Goal: Transaction & Acquisition: Purchase product/service

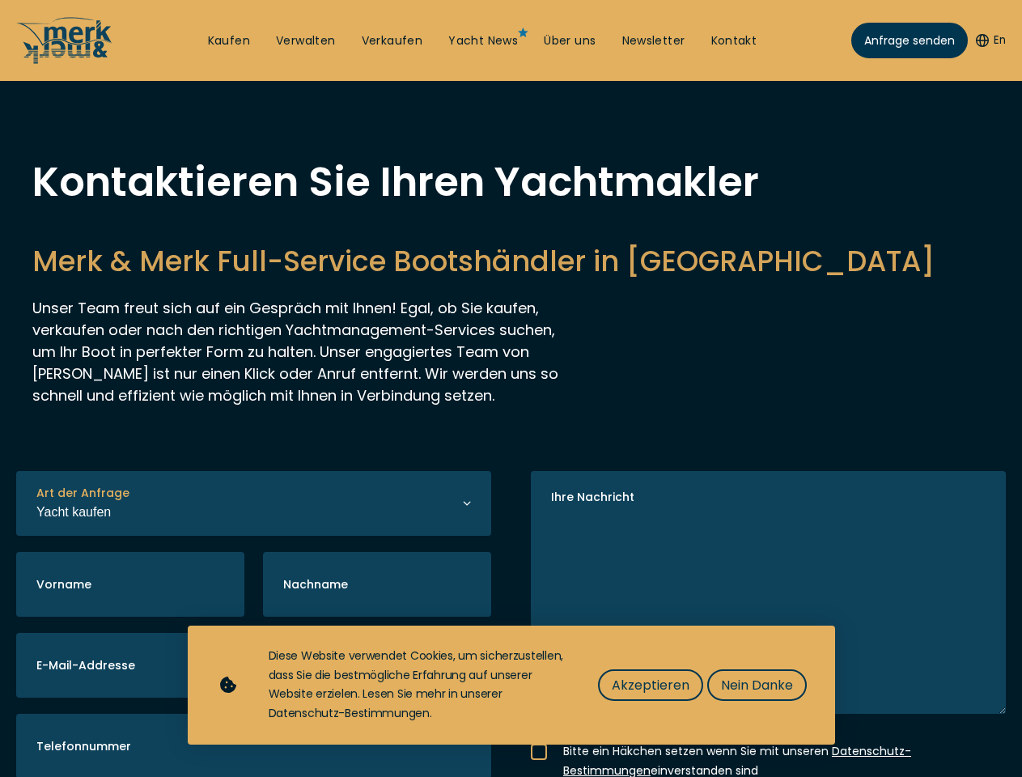
select select "buy"
click at [42, 734] on img "Show Accessibility Preferences" at bounding box center [42, 733] width 49 height 49
click at [988, 40] on button "En" at bounding box center [991, 40] width 30 height 16
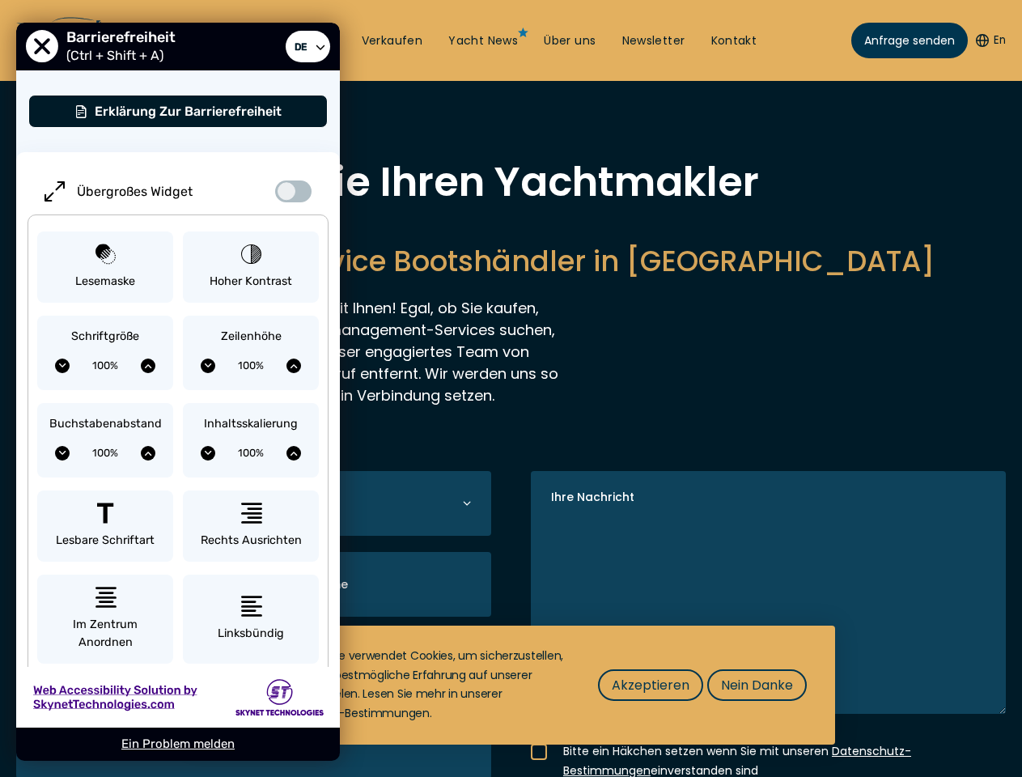
click at [510, 281] on h2 "Merk & Merk Full-Service Bootshändler in Kroatien" at bounding box center [510, 261] width 957 height 40
click at [0, 0] on icon "button" at bounding box center [0, 0] width 0 height 0
click at [650, 684] on span "Akzeptieren" at bounding box center [651, 685] width 78 height 20
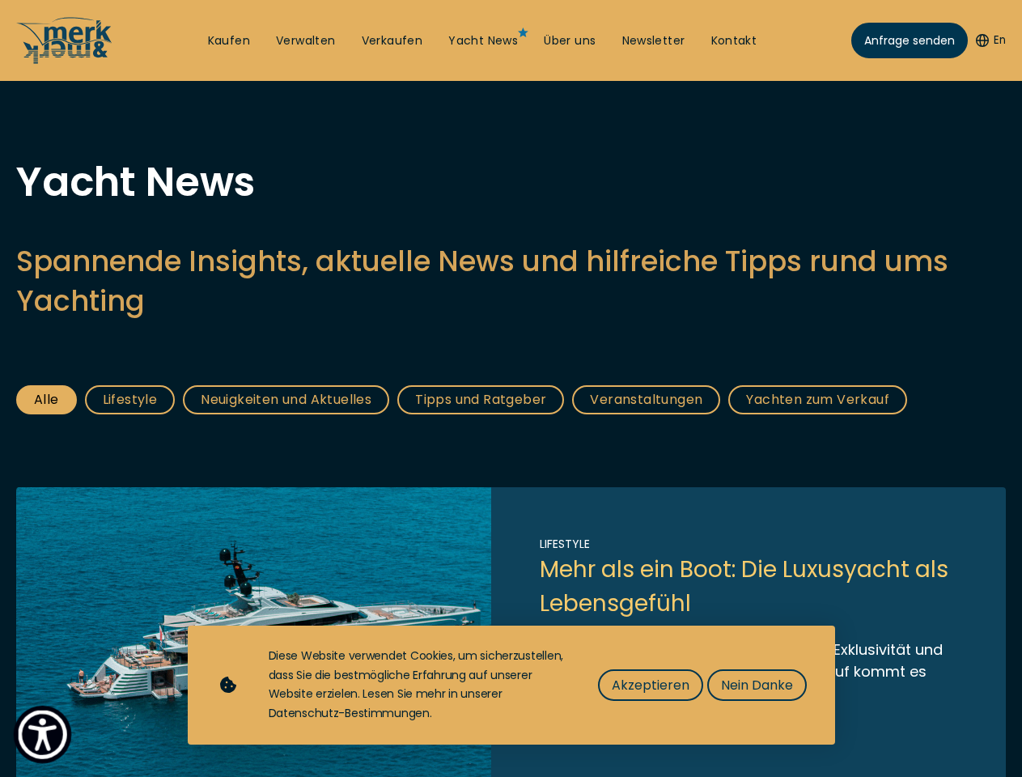
click at [42, 734] on img "Show Accessibility Preferences" at bounding box center [42, 733] width 49 height 49
click at [988, 40] on button "En" at bounding box center [991, 40] width 30 height 16
click at [510, 320] on h2 "Spannende Insights, aktuelle News und hilfreiche Tipps rund ums Yachting" at bounding box center [510, 280] width 989 height 79
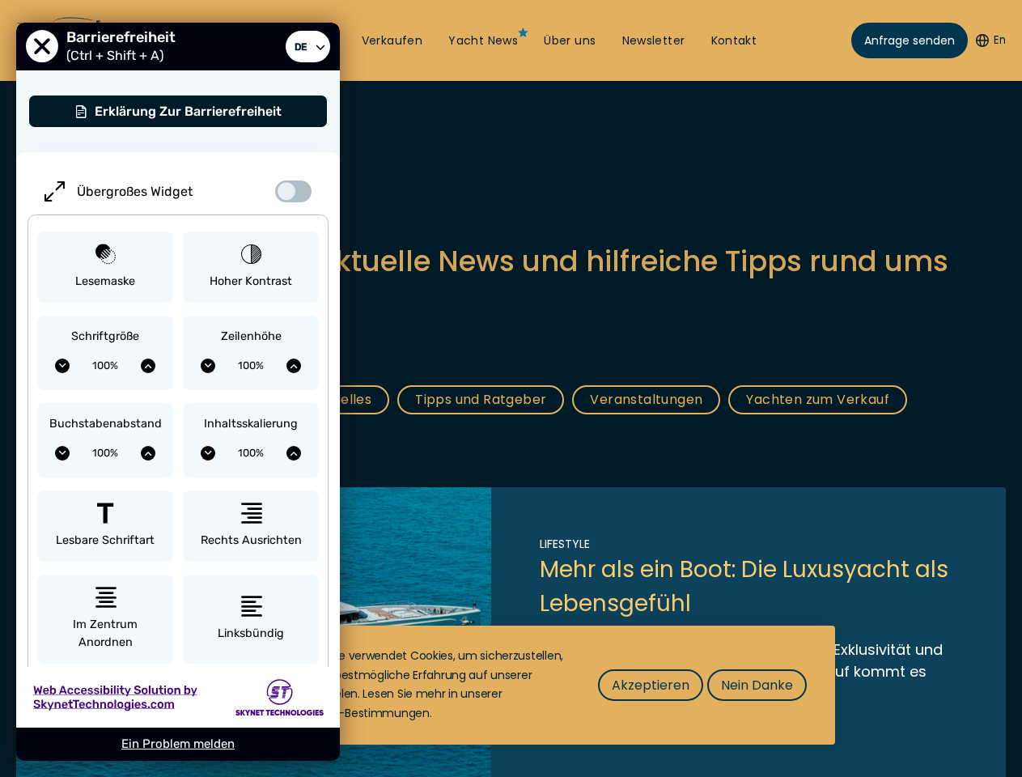
click at [650, 684] on span "Akzeptieren" at bounding box center [651, 685] width 78 height 20
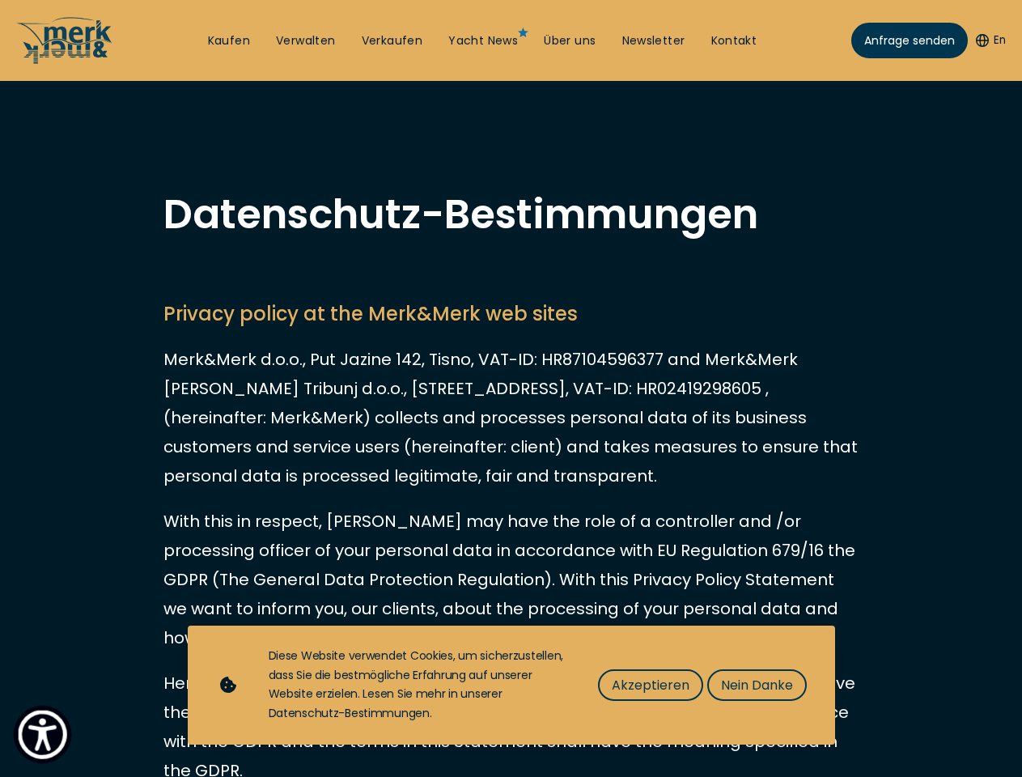
click at [42, 734] on img "Show Accessibility Preferences" at bounding box center [42, 733] width 49 height 49
click at [988, 40] on button "En" at bounding box center [991, 40] width 30 height 16
click at [650, 684] on span "Akzeptieren" at bounding box center [651, 685] width 78 height 20
